Goal: Task Accomplishment & Management: Manage account settings

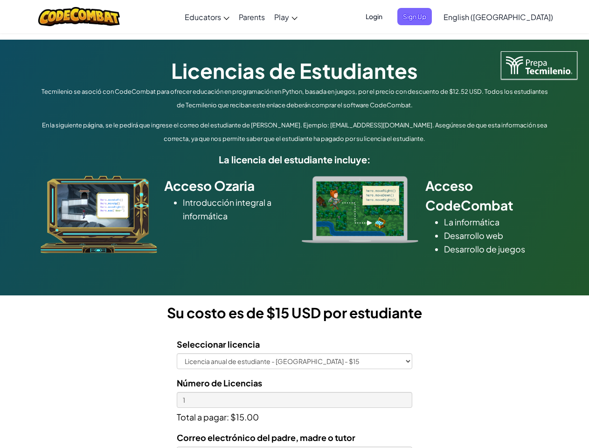
click at [295, 224] on div at bounding box center [360, 209] width 131 height 67
click at [388, 16] on span "Login" at bounding box center [374, 16] width 28 height 17
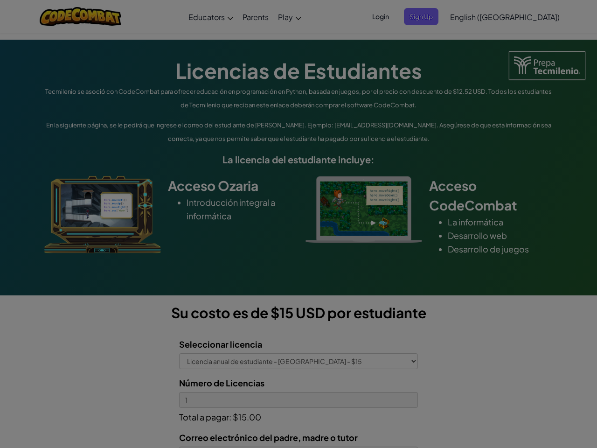
click at [0, 0] on input "Email or Username :" at bounding box center [0, 0] width 0 height 0
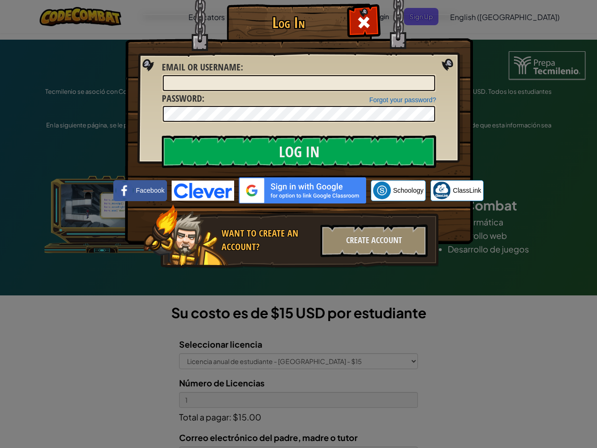
click at [471, 16] on div "Log In Unknown Error Email or Username : Forgot your password? Password : Log I…" at bounding box center [298, 224] width 597 height 448
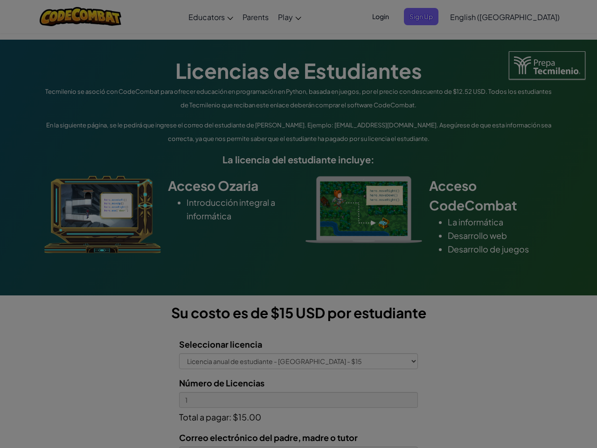
click at [471, 16] on div "Log In Unknown Error Email or Username : Forgot your password? Password : Log I…" at bounding box center [298, 224] width 597 height 448
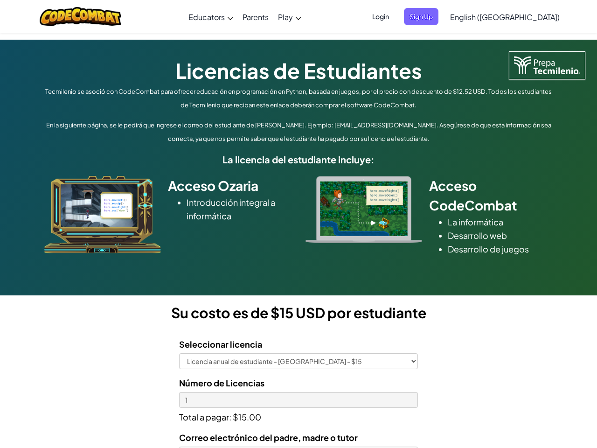
click at [521, 17] on div at bounding box center [298, 224] width 597 height 448
